Goal: Information Seeking & Learning: Learn about a topic

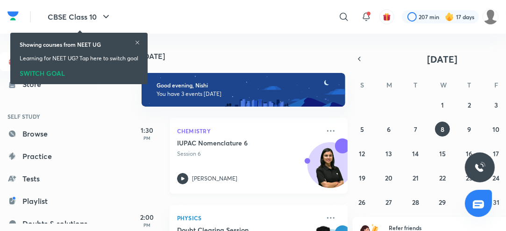
click at [181, 178] on icon at bounding box center [182, 178] width 3 height 3
